Goal: Information Seeking & Learning: Learn about a topic

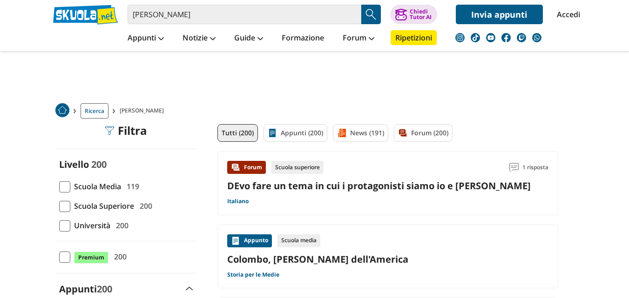
click at [67, 185] on span at bounding box center [64, 187] width 11 height 11
click at [59, 187] on input "Scuola Media 119" at bounding box center [59, 187] width 0 height 0
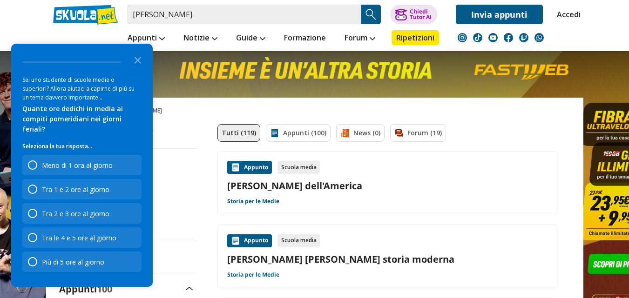
click at [377, 181] on link "Colombo, [PERSON_NAME] dell'America" at bounding box center [387, 186] width 321 height 13
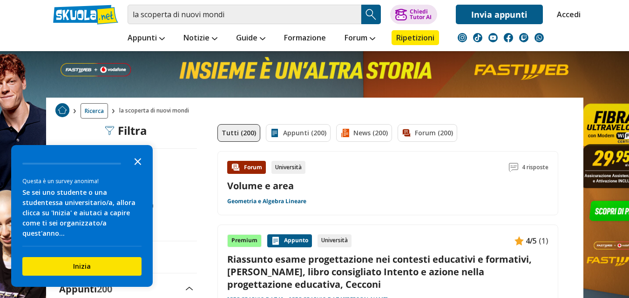
click at [142, 169] on icon "Close the survey" at bounding box center [138, 161] width 19 height 19
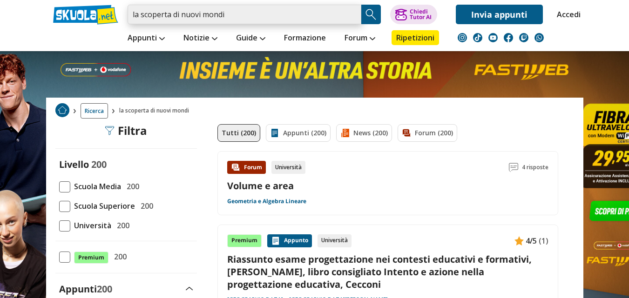
click at [235, 14] on input "la scoperta di nuovi mondi" at bounding box center [245, 15] width 234 height 20
drag, startPoint x: 235, startPoint y: 14, endPoint x: 115, endPoint y: 39, distance: 122.6
click at [115, 39] on div "la scoperta di nuovi mondi Caricamento in corso... Trova un tutor esperto su qu…" at bounding box center [314, 25] width 537 height 51
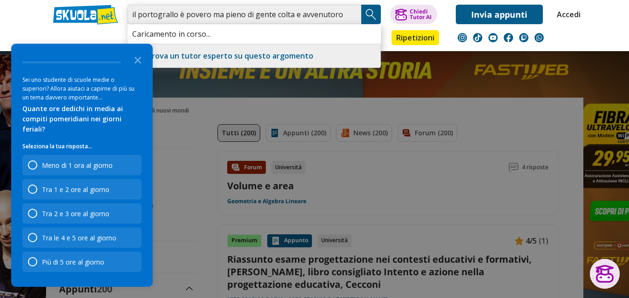
scroll to position [0, 5]
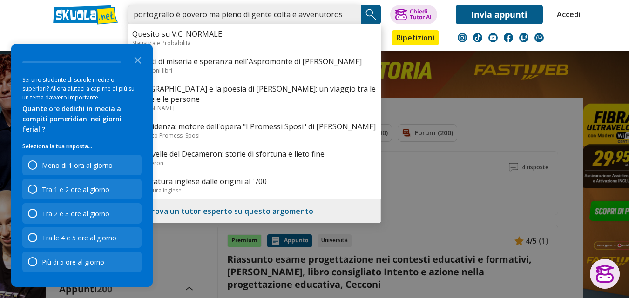
click at [327, 15] on input "il portograllo è povero ma pieno di gente colta e avvenutorosa" at bounding box center [245, 15] width 234 height 20
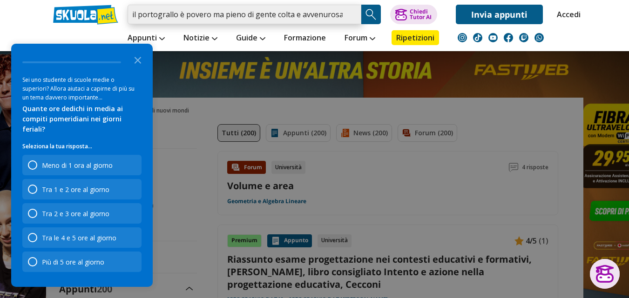
scroll to position [0, 0]
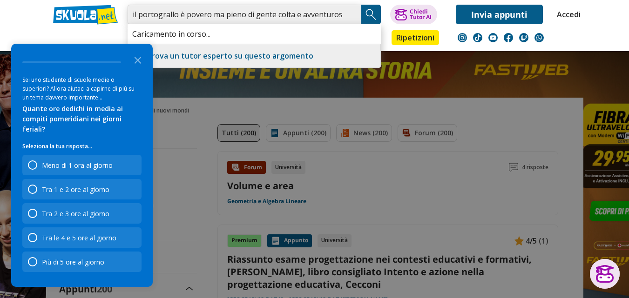
click at [165, 14] on input "il portograllo è povero ma pieno di gente colta e avventurosa" at bounding box center [245, 15] width 234 height 20
type input "il portogallo è povero ma pieno di gente colta e avventurosa"
click at [372, 11] on img "Search Button" at bounding box center [371, 14] width 14 height 14
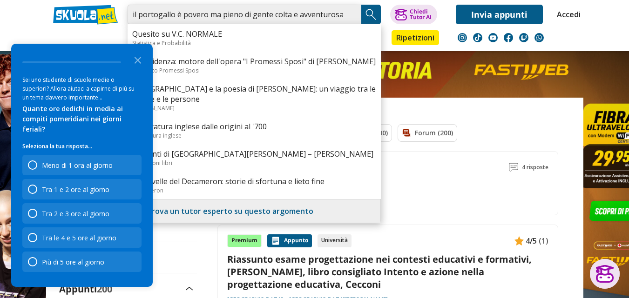
click at [335, 14] on input "il portogallo è povero ma pieno di gente colta e avventurosa" at bounding box center [245, 15] width 234 height 20
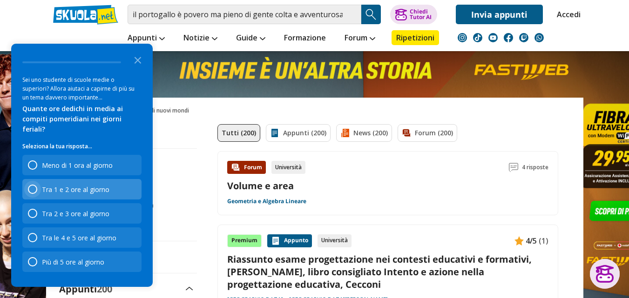
click at [29, 190] on div "Survey" at bounding box center [32, 189] width 9 height 9
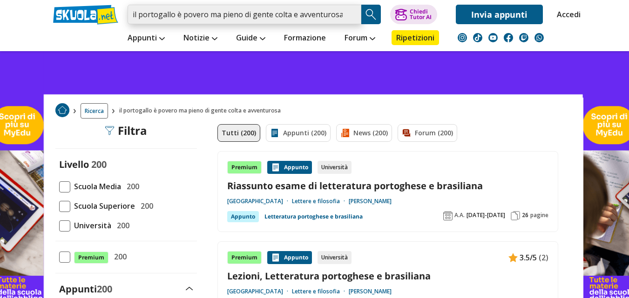
click at [351, 12] on input "il portogallo è povero ma pieno di gente colta e avventurosa" at bounding box center [245, 15] width 234 height 20
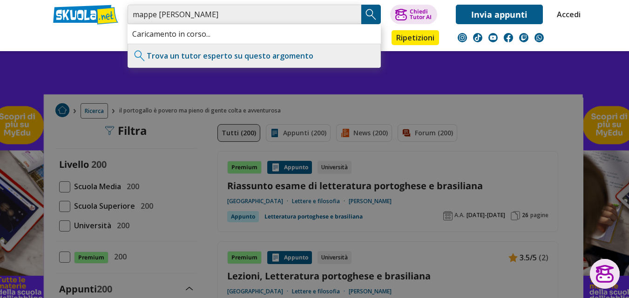
type input "mappe cristoforo colombo"
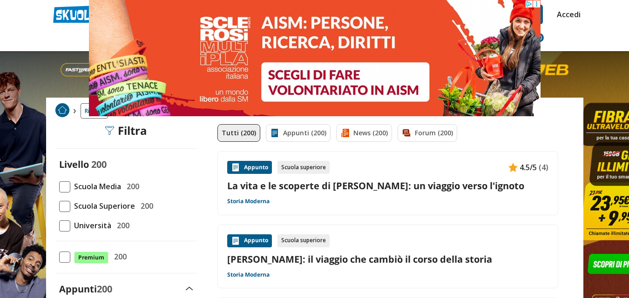
click at [394, 184] on link "La vita e le scoperte di Cristoforo Colombo: un viaggio verso l'ignoto" at bounding box center [387, 186] width 321 height 13
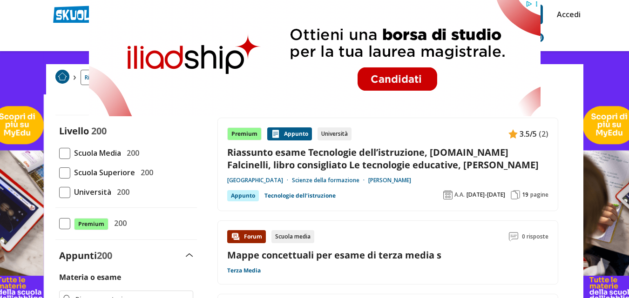
scroll to position [57, 0]
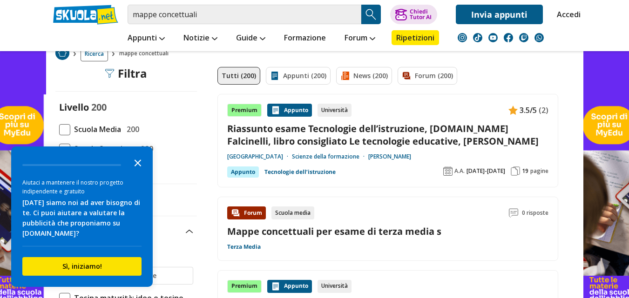
click at [140, 162] on polygon "Close the survey" at bounding box center [138, 163] width 7 height 7
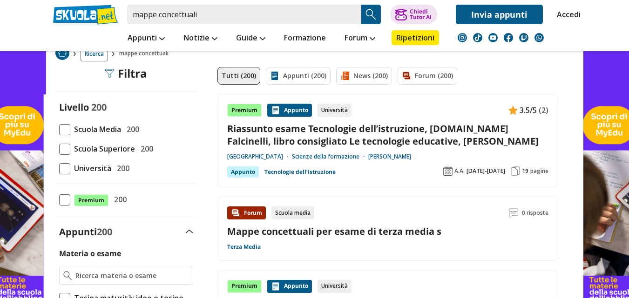
click at [68, 128] on span at bounding box center [64, 129] width 11 height 11
click at [59, 129] on input "Scuola Media 200" at bounding box center [59, 129] width 0 height 0
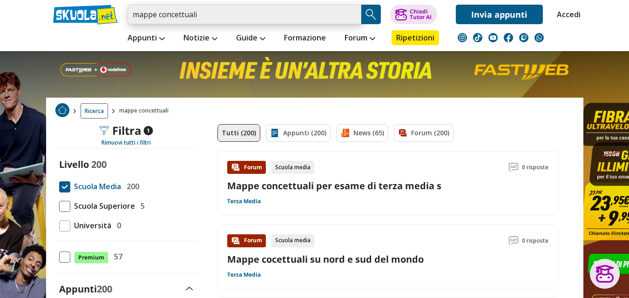
click at [215, 18] on input "mappe concettuali" at bounding box center [245, 15] width 234 height 20
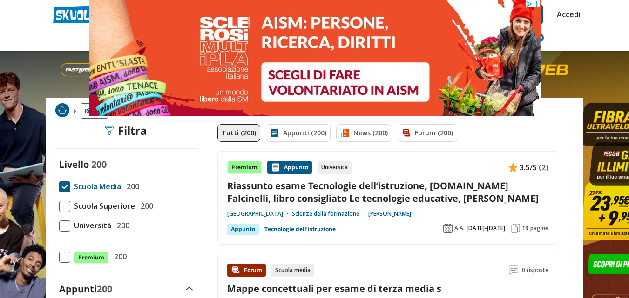
click at [453, 151] on div "Tutti (200) Appunti (200) News (200) Forum (200)" at bounding box center [387, 137] width 341 height 27
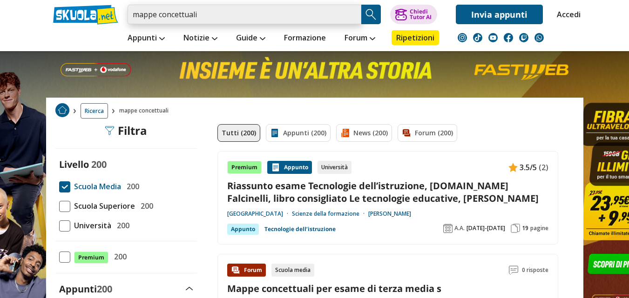
click at [217, 15] on input "mappe concettuali" at bounding box center [245, 15] width 234 height 20
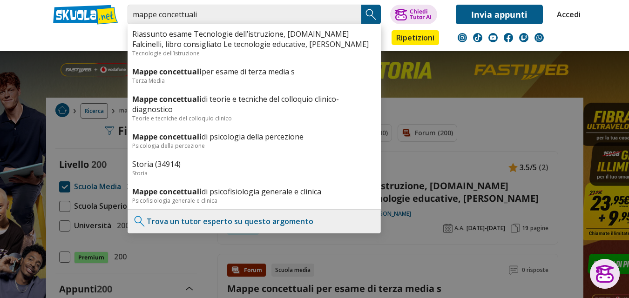
click at [508, 119] on div at bounding box center [314, 149] width 629 height 298
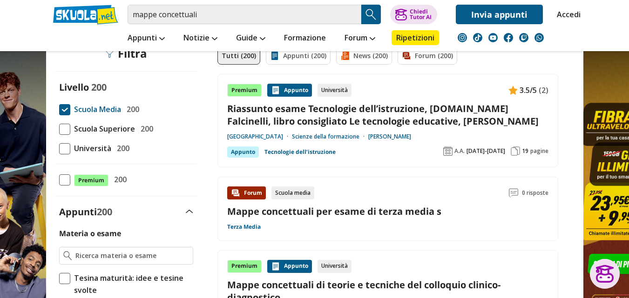
scroll to position [101, 0]
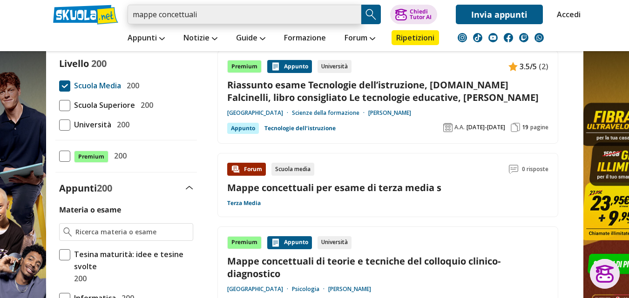
click at [207, 19] on input "mappe concettuali" at bounding box center [245, 15] width 234 height 20
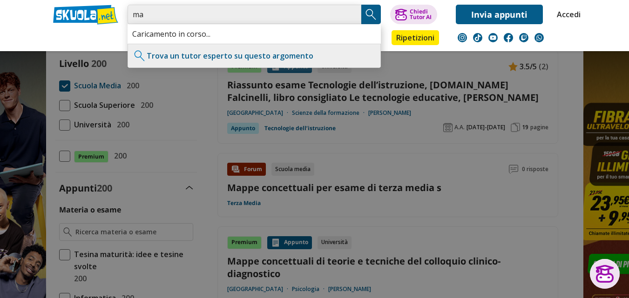
type input "m"
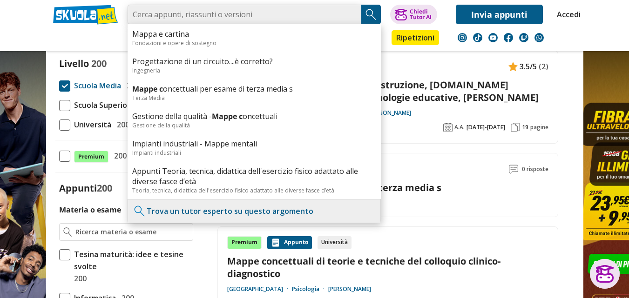
click at [194, 17] on input "search" at bounding box center [245, 15] width 234 height 20
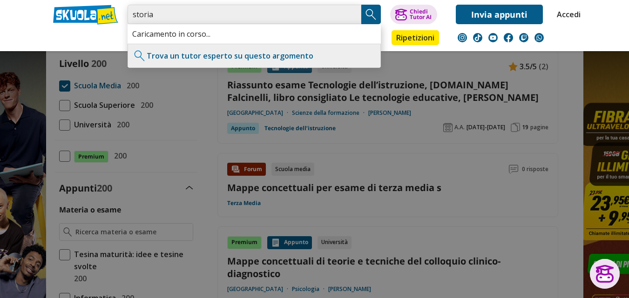
click at [188, 10] on input "storia" at bounding box center [245, 15] width 234 height 20
type input "storia cristoforo colombo"
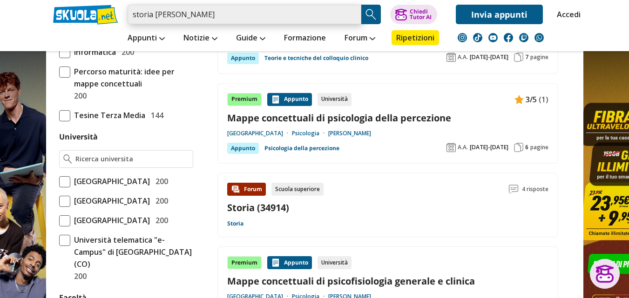
scroll to position [344, 0]
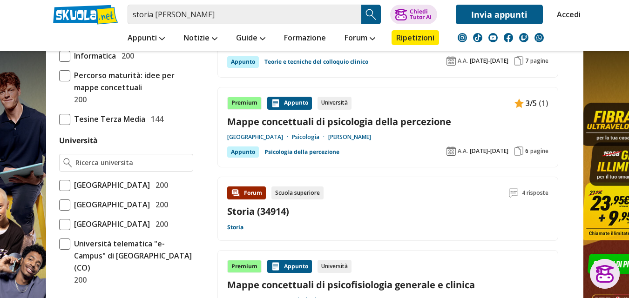
click at [242, 212] on link "Storia (34914)" at bounding box center [258, 211] width 62 height 13
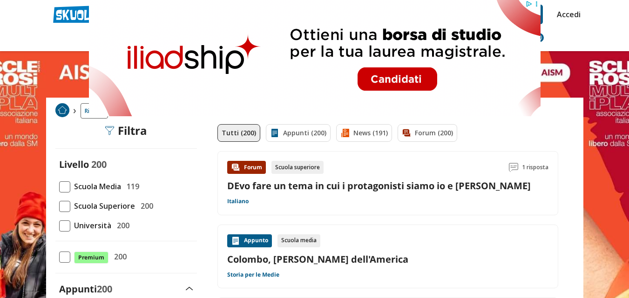
click at [304, 264] on link "Colombo, [PERSON_NAME] dell'America" at bounding box center [387, 259] width 321 height 13
